Goal: Task Accomplishment & Management: Complete application form

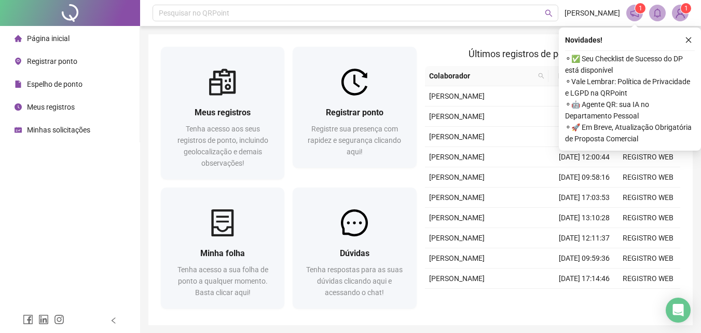
click at [357, 94] on img at bounding box center [354, 82] width 27 height 27
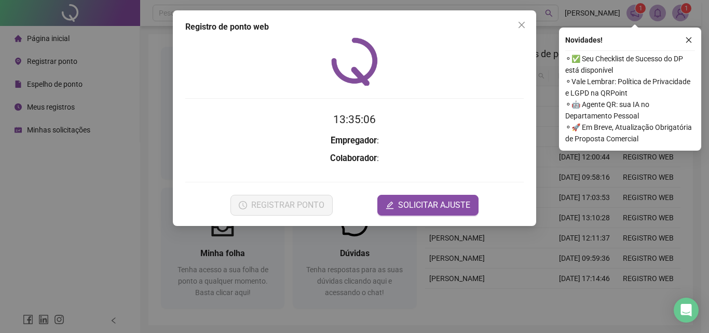
click at [57, 195] on div "Registro de ponto web 13:35:06 Empregador : Colaborador : REGISTRAR PONTO SOLIC…" at bounding box center [354, 166] width 709 height 333
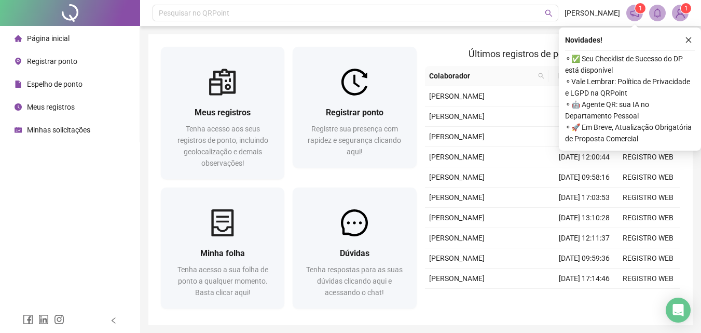
click at [678, 15] on img at bounding box center [681, 13] width 16 height 16
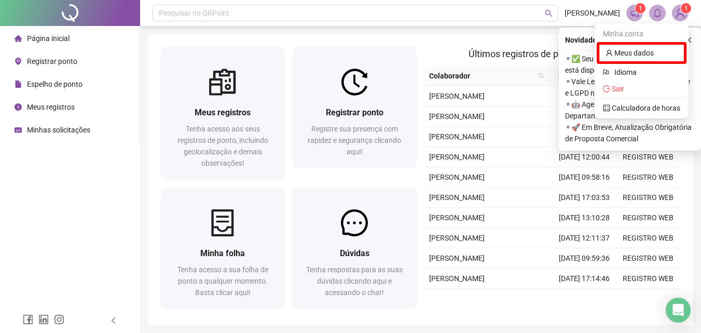
click at [562, 5] on header "Pesquisar no QRPoint IZADORA OLIVEIRA 1 1" at bounding box center [420, 13] width 561 height 26
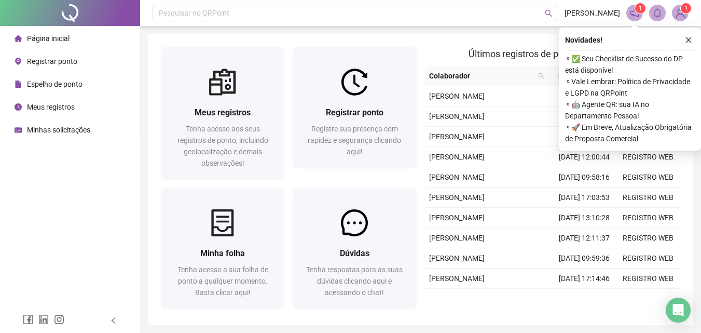
click at [691, 40] on icon "close" at bounding box center [688, 39] width 7 height 7
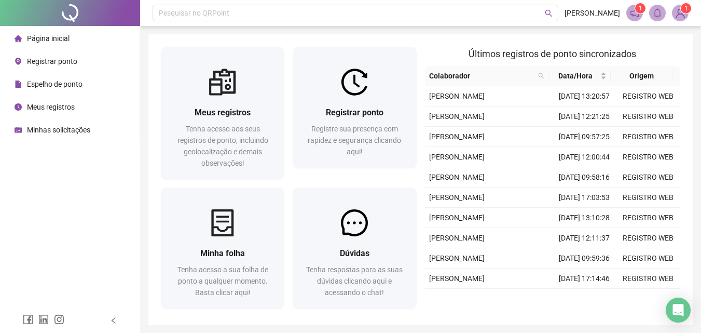
click at [678, 16] on img at bounding box center [681, 13] width 16 height 16
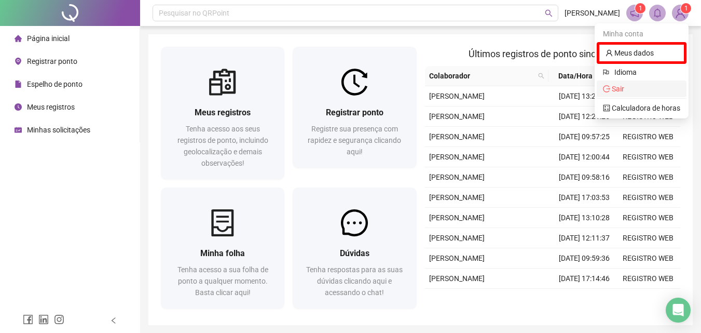
click at [640, 87] on span "Sair" at bounding box center [641, 88] width 77 height 11
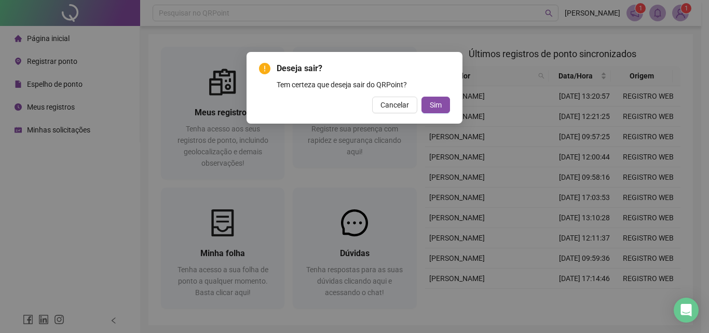
click at [432, 107] on span "Sim" at bounding box center [436, 104] width 12 height 11
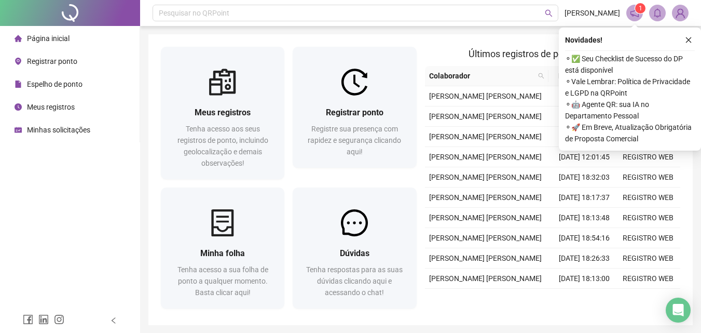
click at [687, 40] on icon "close" at bounding box center [688, 39] width 7 height 7
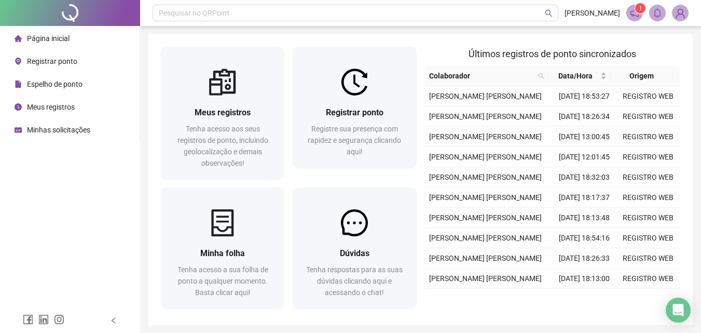
click at [352, 90] on img at bounding box center [354, 82] width 27 height 27
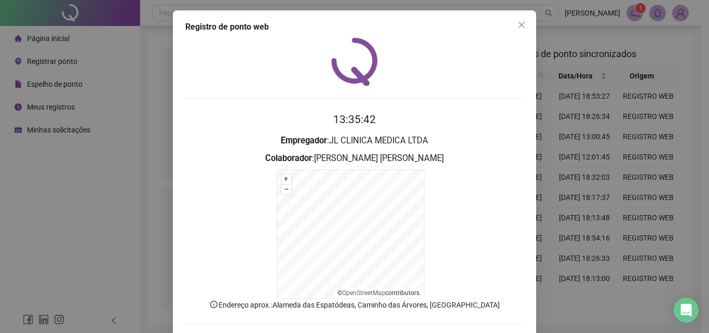
scroll to position [47, 0]
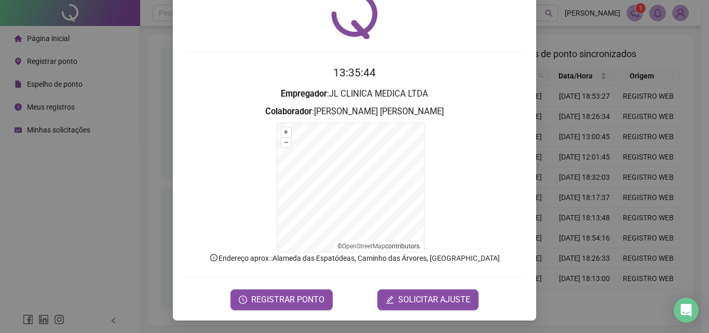
click at [417, 305] on span "SOLICITAR AJUSTE" at bounding box center [434, 299] width 72 height 12
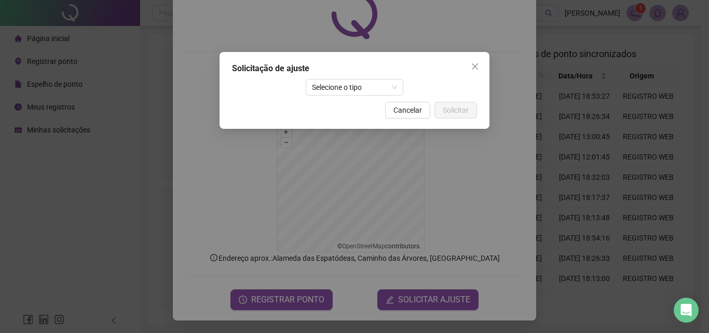
click at [349, 92] on span "Selecione o tipo" at bounding box center [355, 87] width 86 height 16
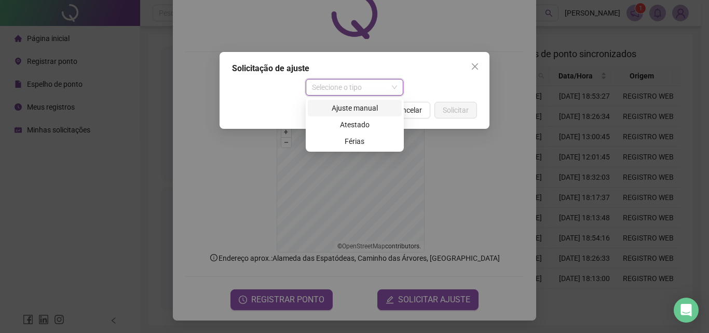
click at [349, 109] on div "Ajuste manual" at bounding box center [354, 107] width 81 height 11
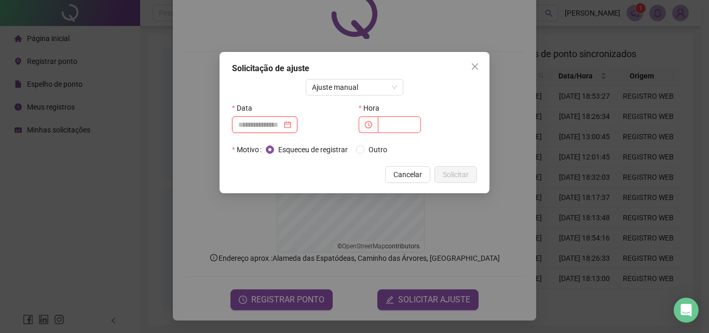
click at [257, 122] on input at bounding box center [260, 124] width 44 height 11
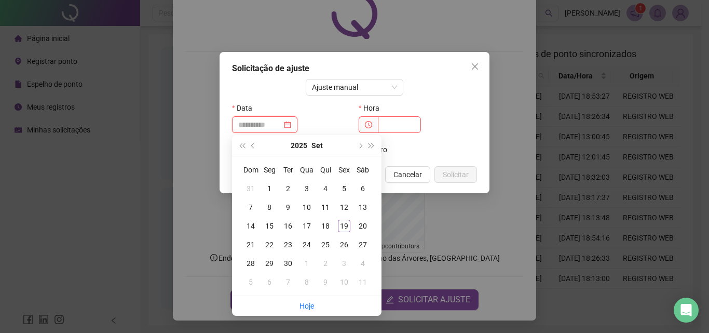
type input "**********"
click at [345, 222] on div "19" at bounding box center [344, 226] width 12 height 12
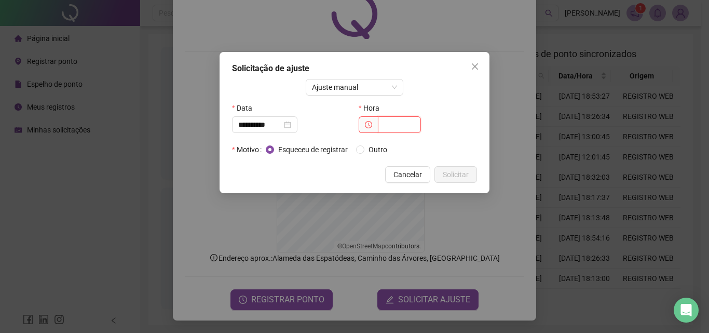
click at [396, 129] on input "text" at bounding box center [399, 124] width 43 height 17
type input "*****"
click at [456, 174] on span "Solicitar" at bounding box center [456, 174] width 26 height 11
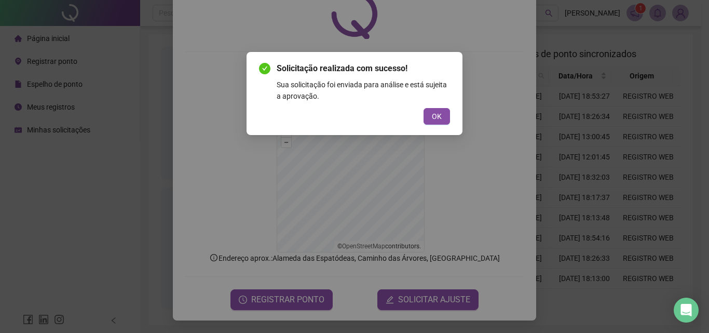
click at [437, 122] on button "OK" at bounding box center [436, 116] width 26 height 17
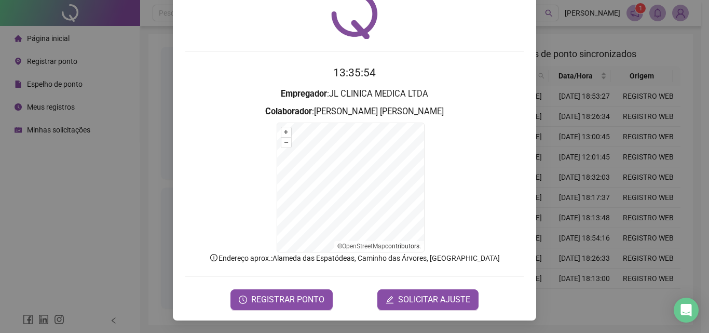
click at [424, 304] on span "SOLICITAR AJUSTE" at bounding box center [434, 299] width 72 height 12
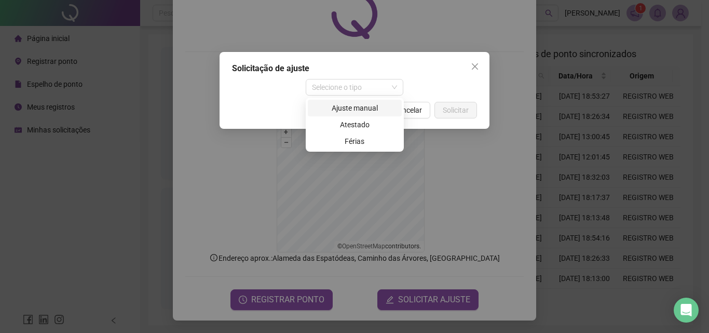
click at [349, 81] on span "Selecione o tipo" at bounding box center [355, 87] width 86 height 16
click at [353, 112] on div "Ajuste manual" at bounding box center [354, 107] width 81 height 11
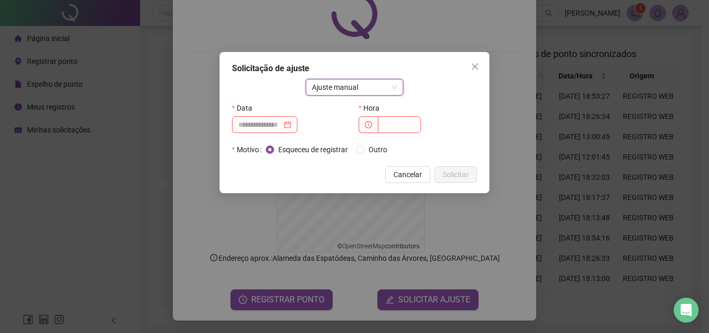
click at [276, 130] on div at bounding box center [264, 124] width 65 height 17
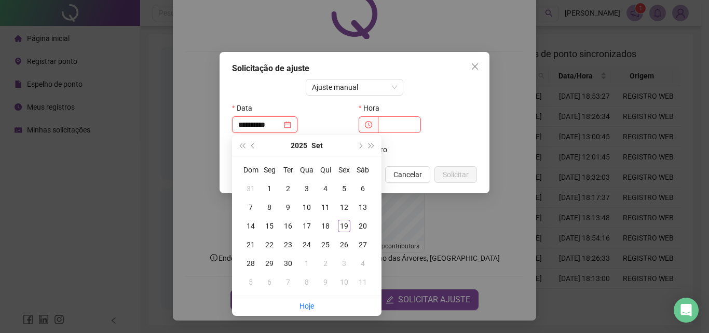
type input "**********"
click at [348, 228] on div "19" at bounding box center [344, 226] width 12 height 12
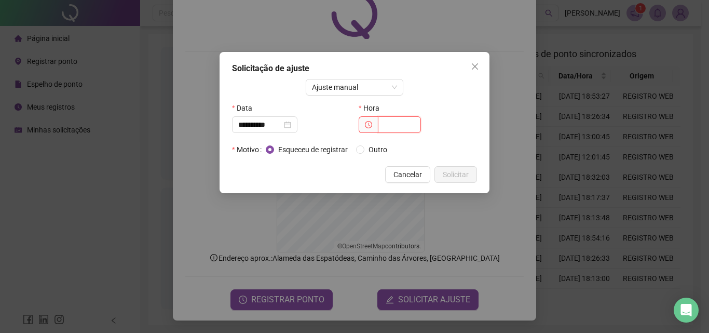
click at [395, 128] on input "text" at bounding box center [399, 124] width 43 height 17
type input "*****"
click at [453, 177] on span "Solicitar" at bounding box center [456, 174] width 26 height 11
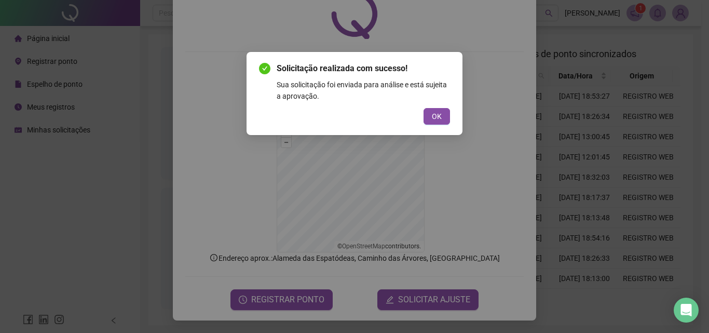
click at [439, 117] on span "OK" at bounding box center [437, 116] width 10 height 11
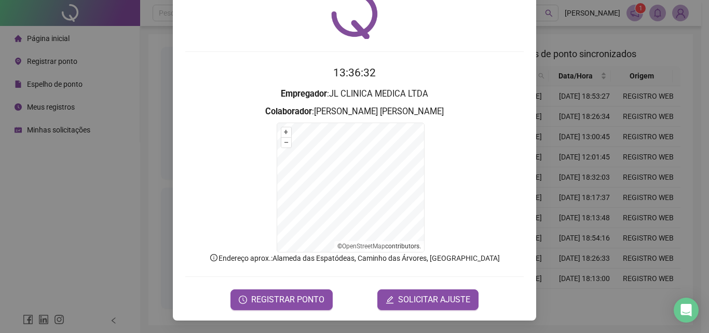
click at [485, 179] on form "+ – ⇧ › © OpenStreetMap contributors." at bounding box center [354, 187] width 338 height 130
